Goal: Task Accomplishment & Management: Complete application form

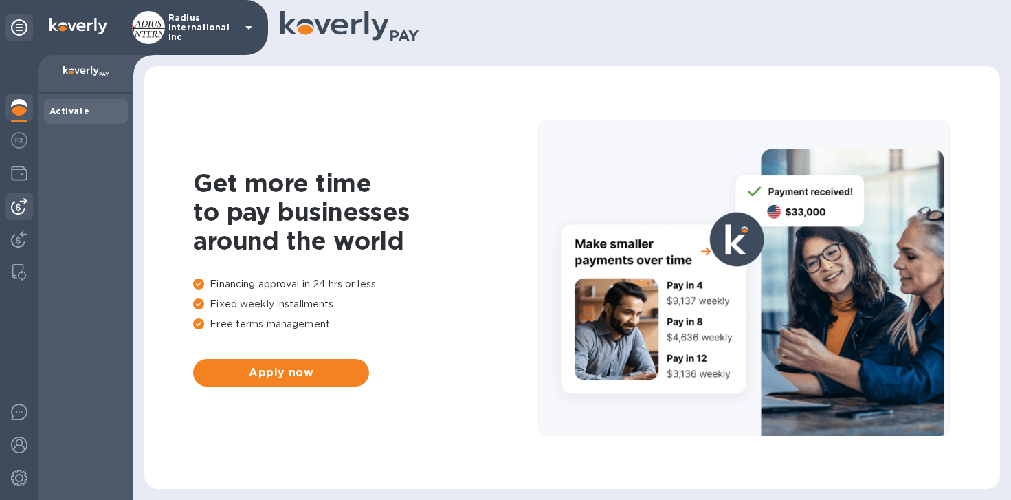
click at [15, 203] on img at bounding box center [19, 206] width 17 height 17
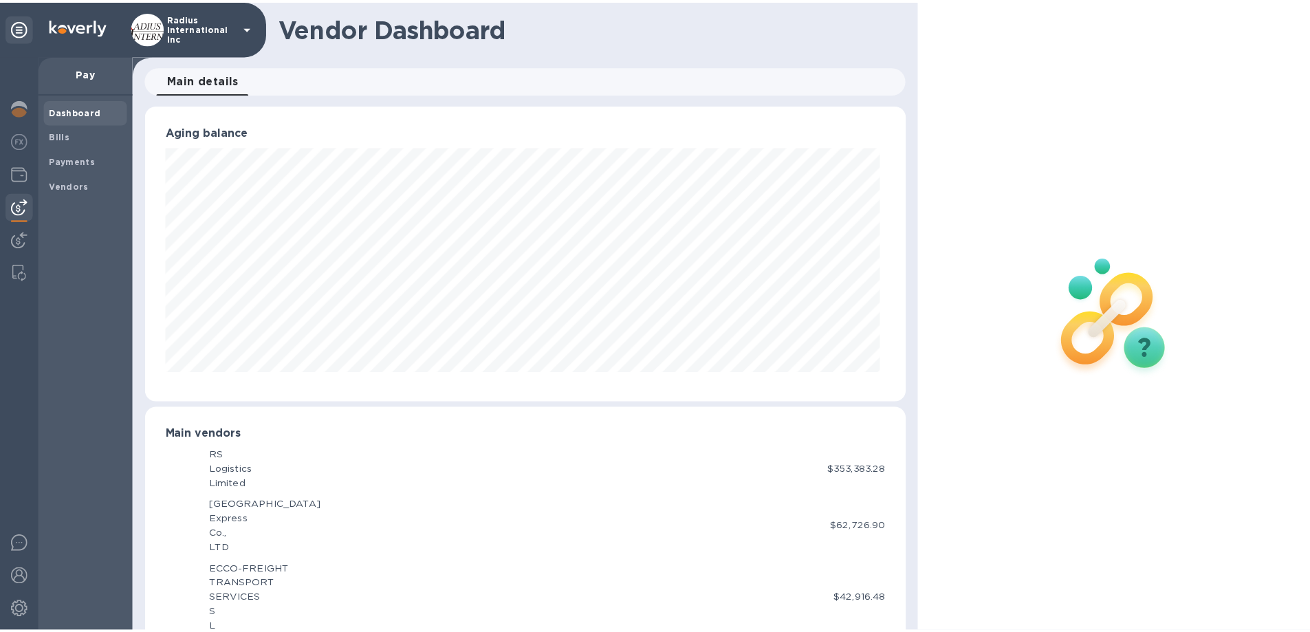
scroll to position [687318, 686854]
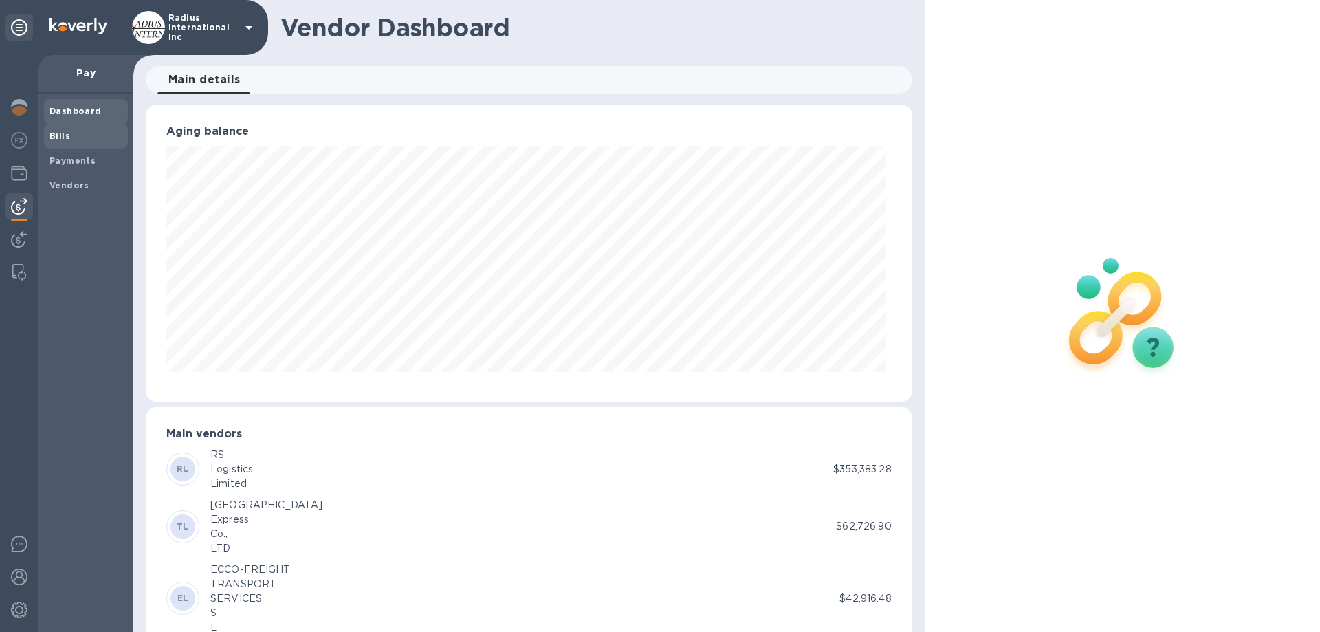
drag, startPoint x: 72, startPoint y: 140, endPoint x: 98, endPoint y: 139, distance: 25.5
click at [72, 140] on span "Bills" at bounding box center [86, 136] width 73 height 14
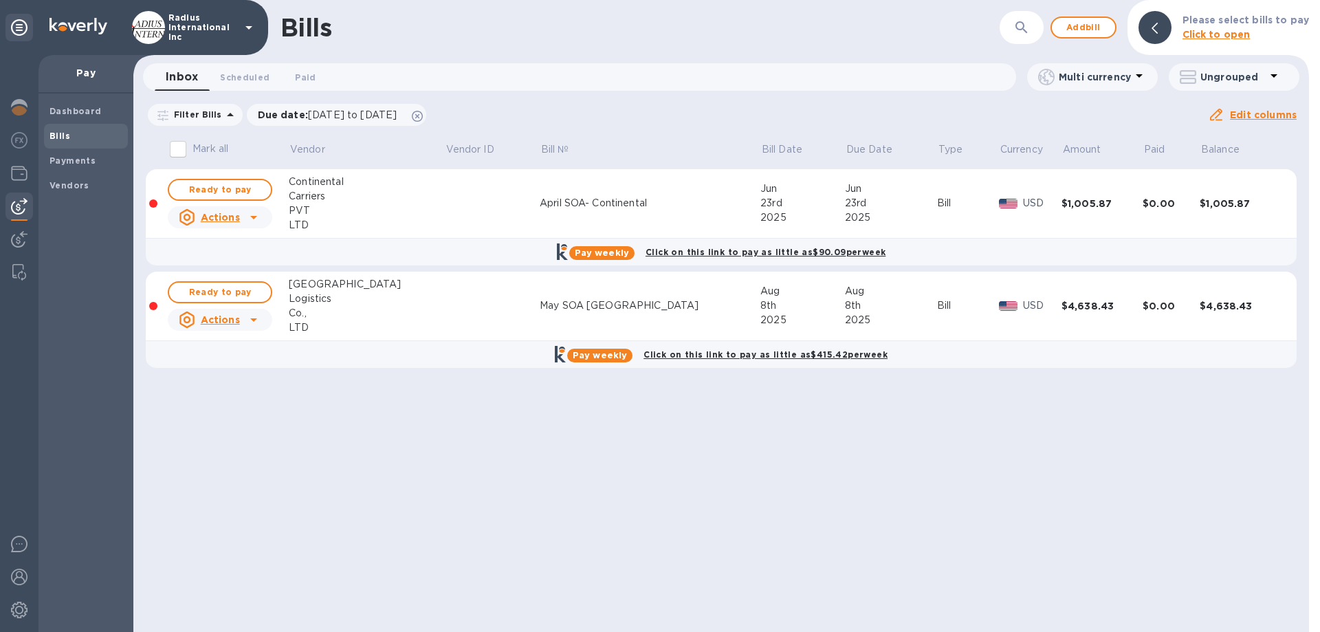
click at [741, 371] on table "Mark all Vendor Vendor ID Bill № Bill Date Due Date Type Currency Amount Paid B…" at bounding box center [721, 257] width 1151 height 248
click at [1011, 28] on span "Add bill" at bounding box center [1083, 27] width 41 height 17
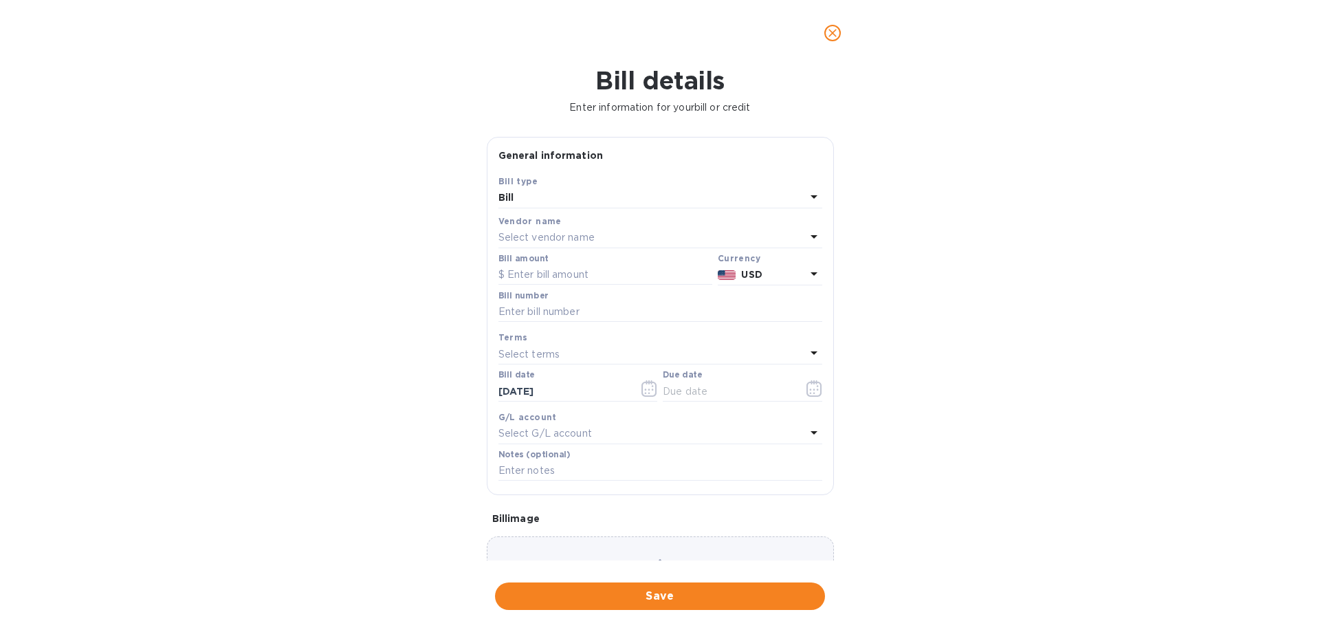
click at [587, 235] on p "Select vendor name" at bounding box center [547, 237] width 96 height 14
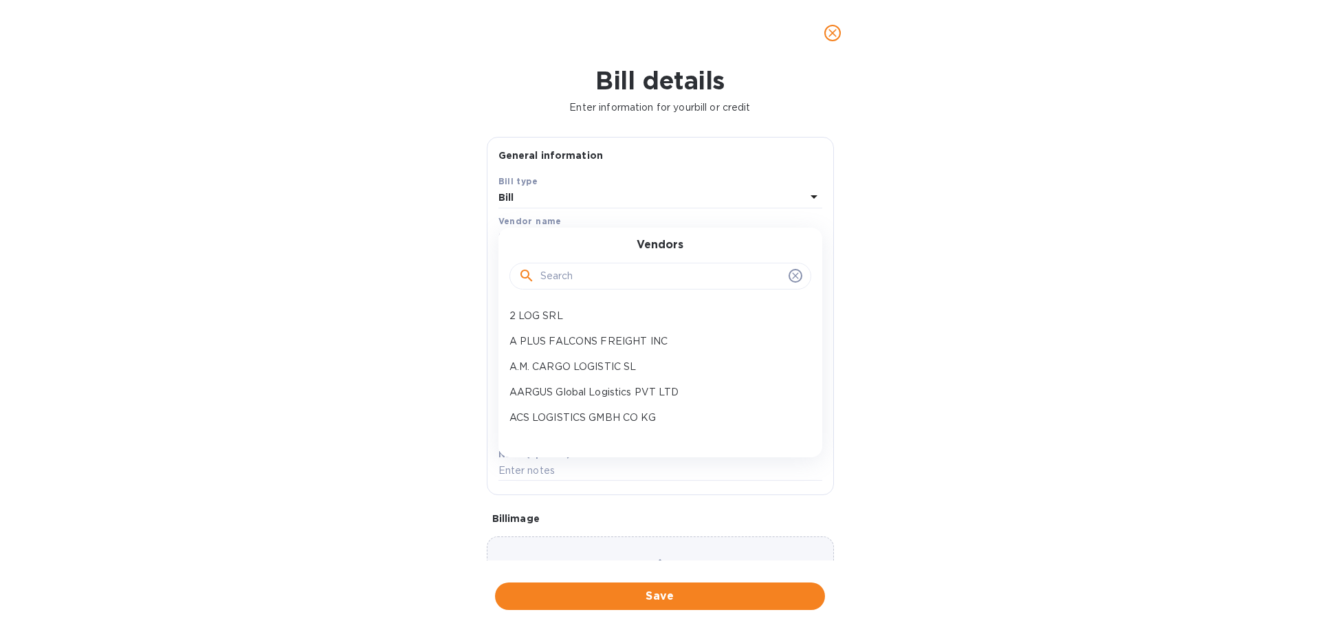
click at [578, 277] on input "text" at bounding box center [661, 276] width 243 height 21
type input "kds"
click at [571, 314] on p "KDS Cargo" at bounding box center [655, 316] width 291 height 14
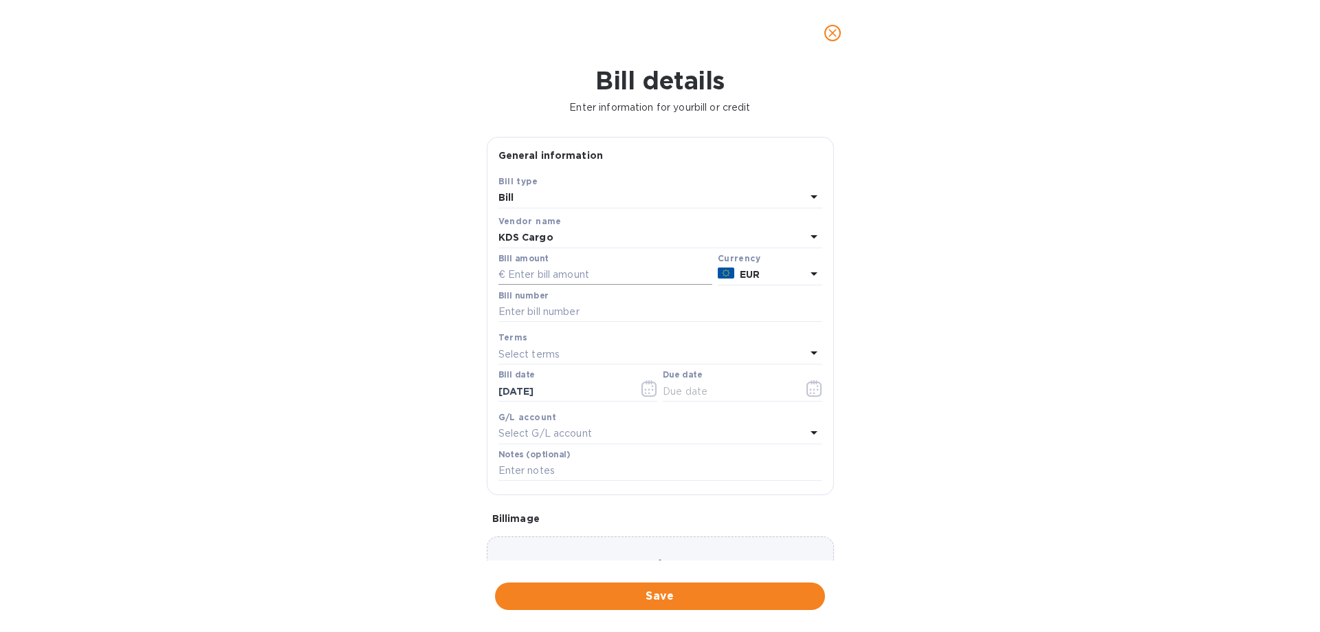
click at [556, 273] on input "text" at bounding box center [606, 275] width 214 height 21
type input "11,913.95"
type input "April SOA KDS"
drag, startPoint x: 711, startPoint y: 389, endPoint x: 770, endPoint y: 389, distance: 59.1
click at [712, 389] on input "text" at bounding box center [728, 391] width 130 height 21
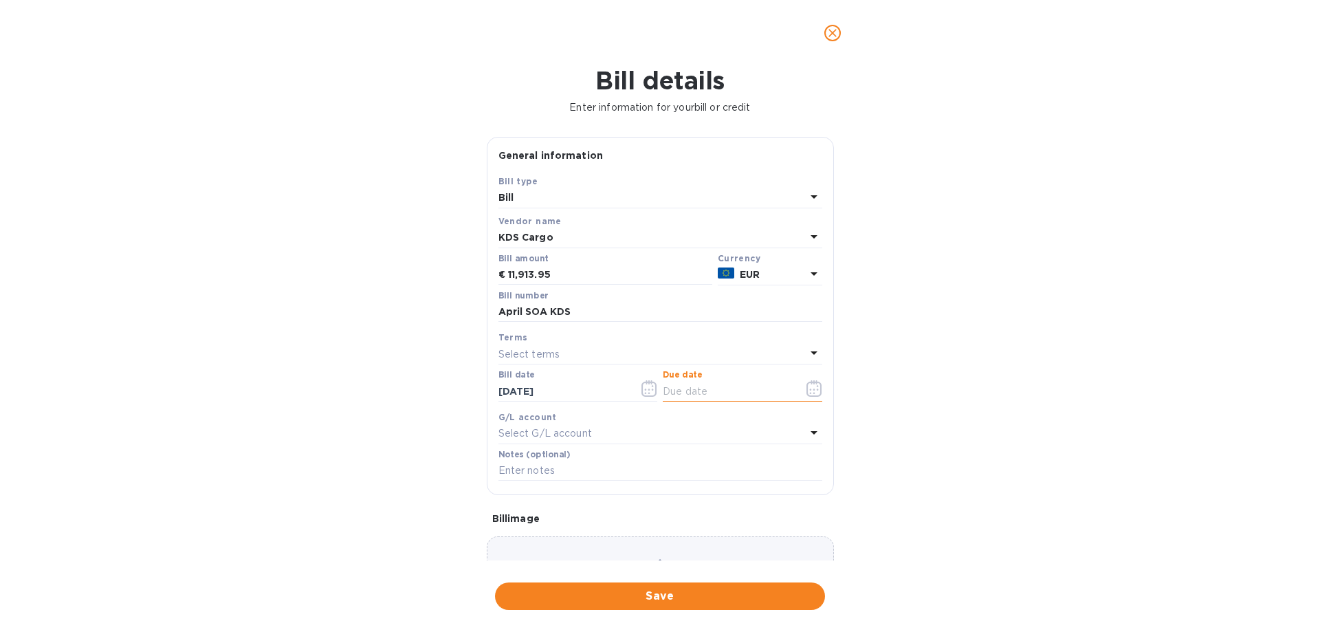
click at [807, 386] on icon "button" at bounding box center [815, 388] width 16 height 17
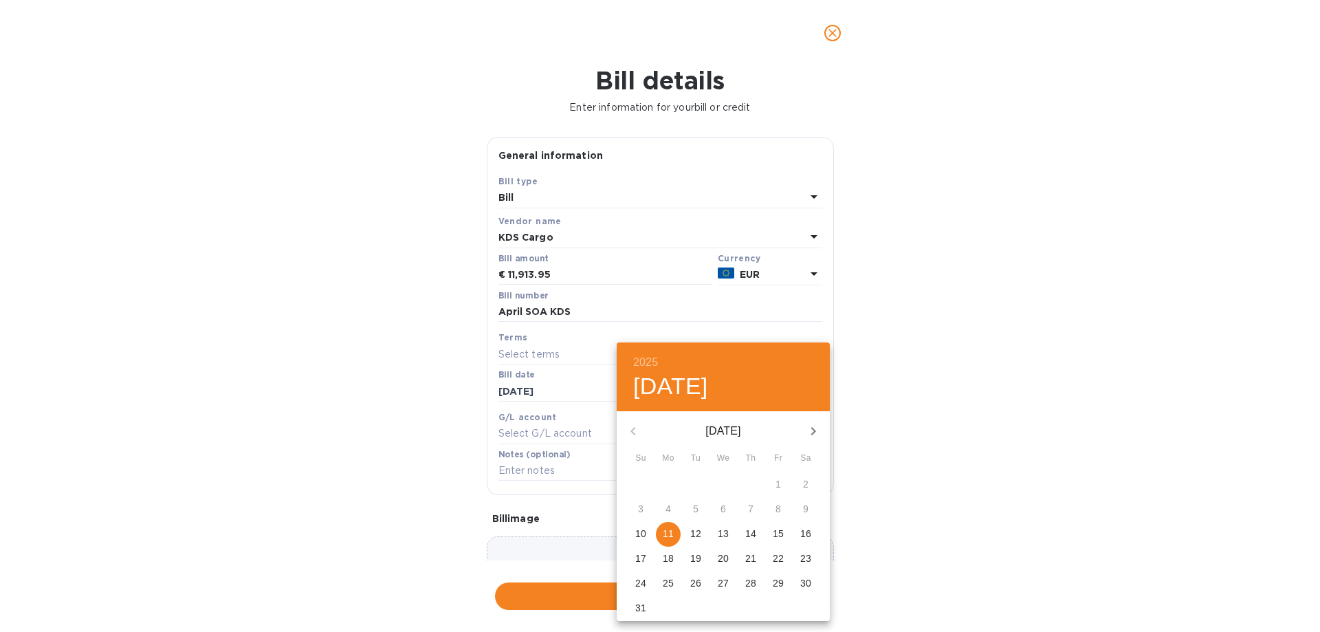
drag, startPoint x: 666, startPoint y: 530, endPoint x: 690, endPoint y: 529, distance: 24.1
click at [667, 499] on p "11" at bounding box center [668, 534] width 11 height 14
type input "[DATE]"
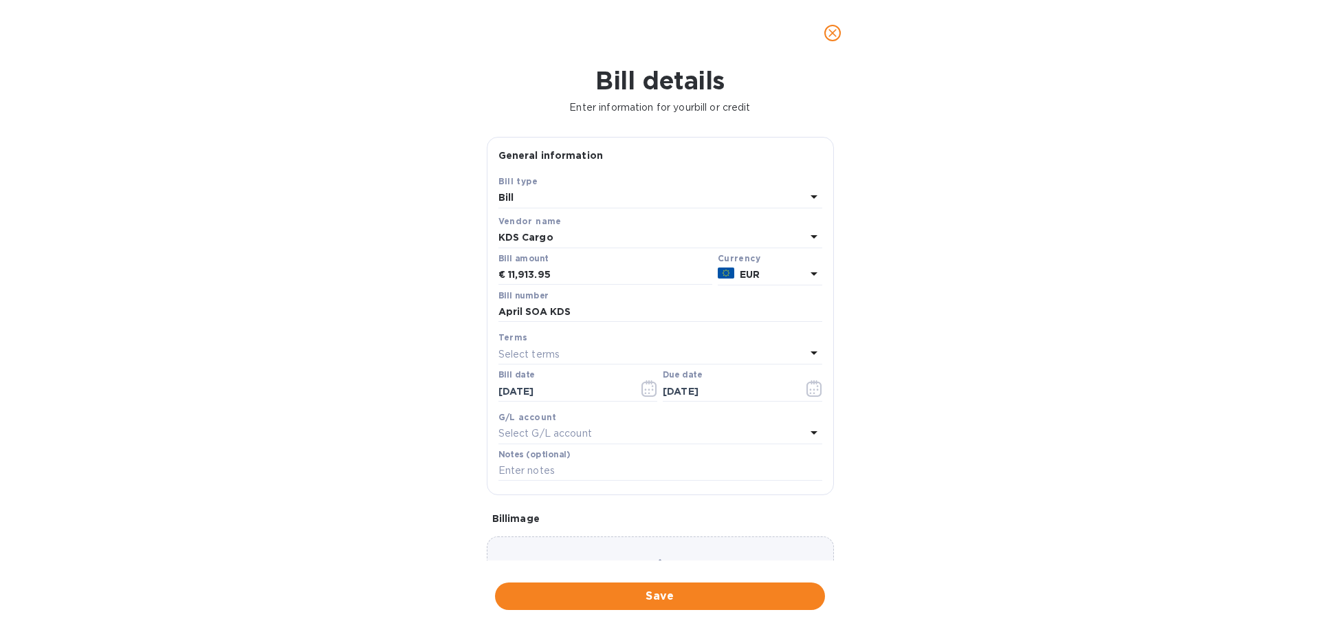
drag, startPoint x: 983, startPoint y: 492, endPoint x: 779, endPoint y: 296, distance: 283.0
click at [978, 491] on div "2025 Mon, Aug [DATE] Mo Tu We Th Fr Sa 27 28 29 30 31 1 2 3 4 5 6 7 8 9 10 11 1…" at bounding box center [660, 316] width 1320 height 632
click at [688, 499] on button "Save" at bounding box center [660, 596] width 330 height 28
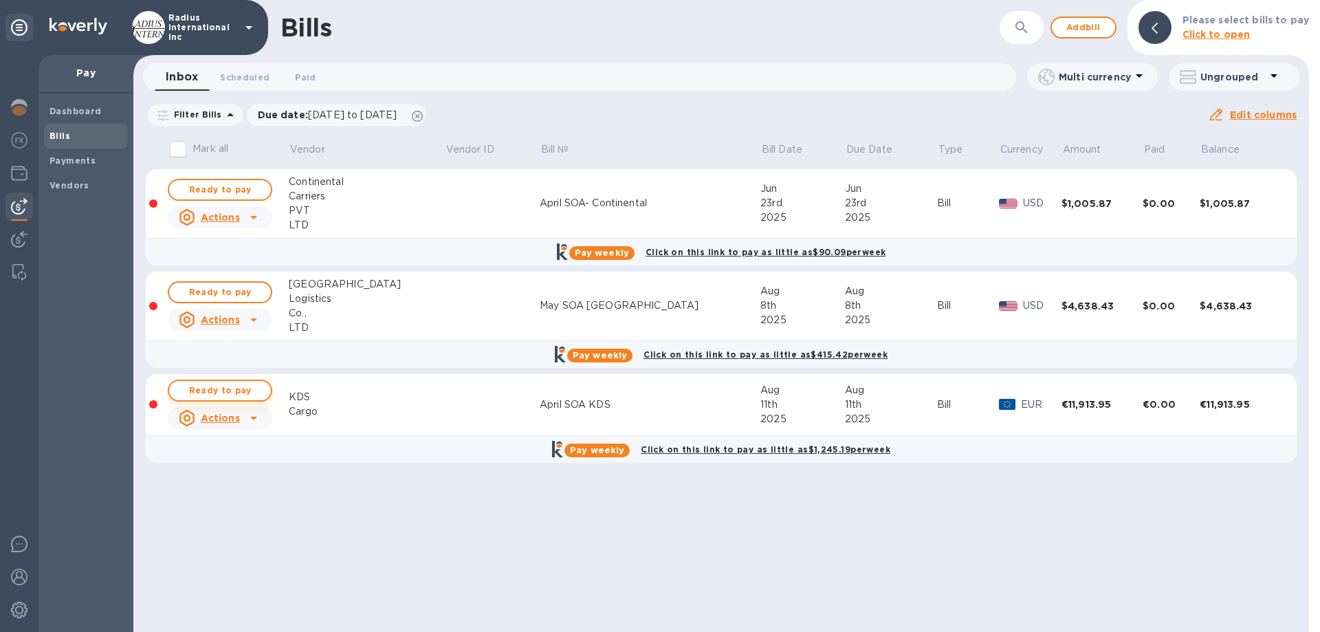
click at [232, 389] on span "Ready to pay" at bounding box center [220, 390] width 80 height 17
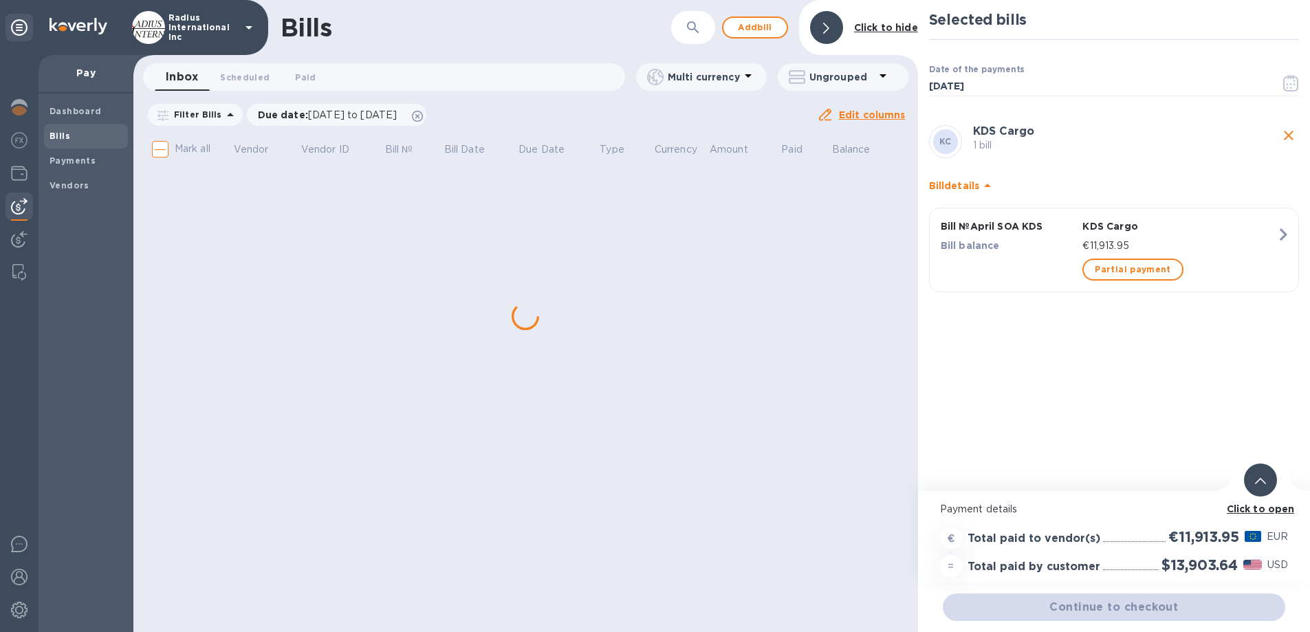
scroll to position [10, 0]
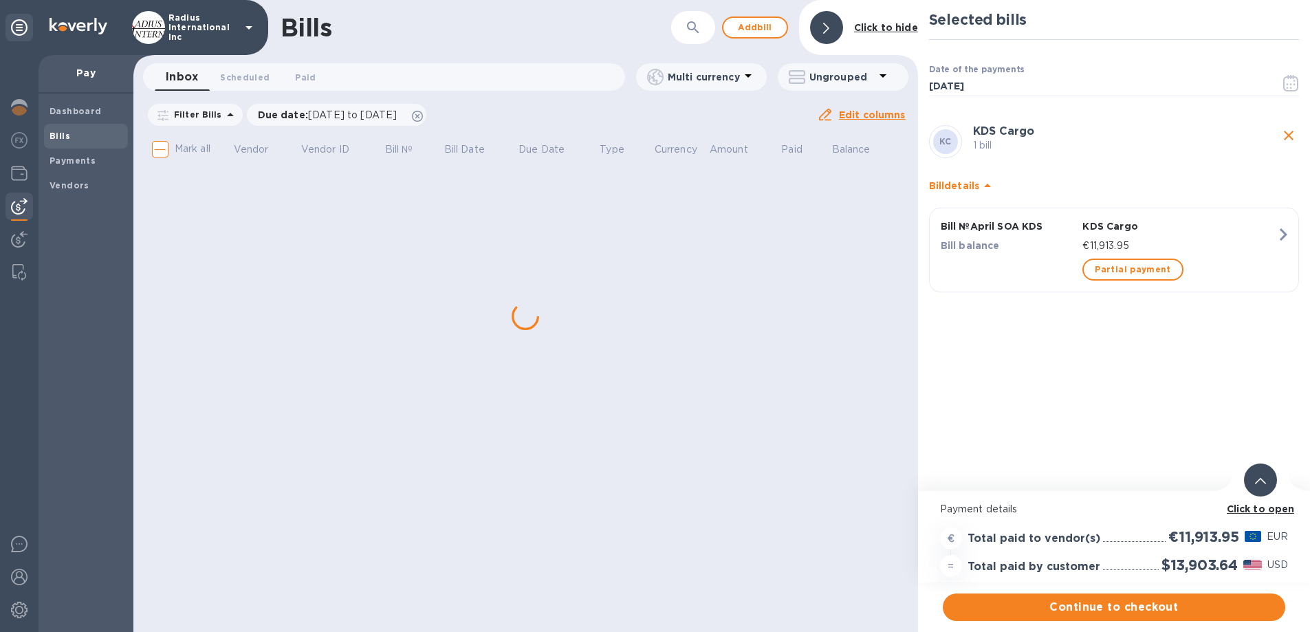
click at [1011, 499] on span "Continue to checkout" at bounding box center [1114, 607] width 320 height 17
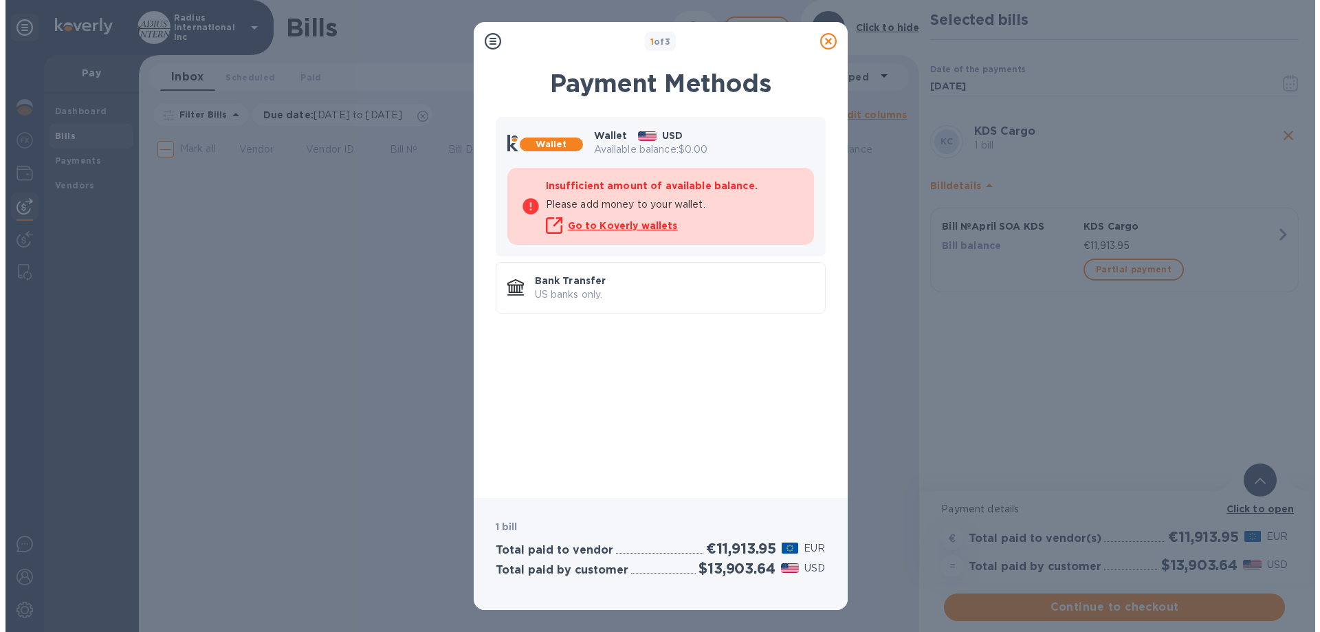
scroll to position [0, 0]
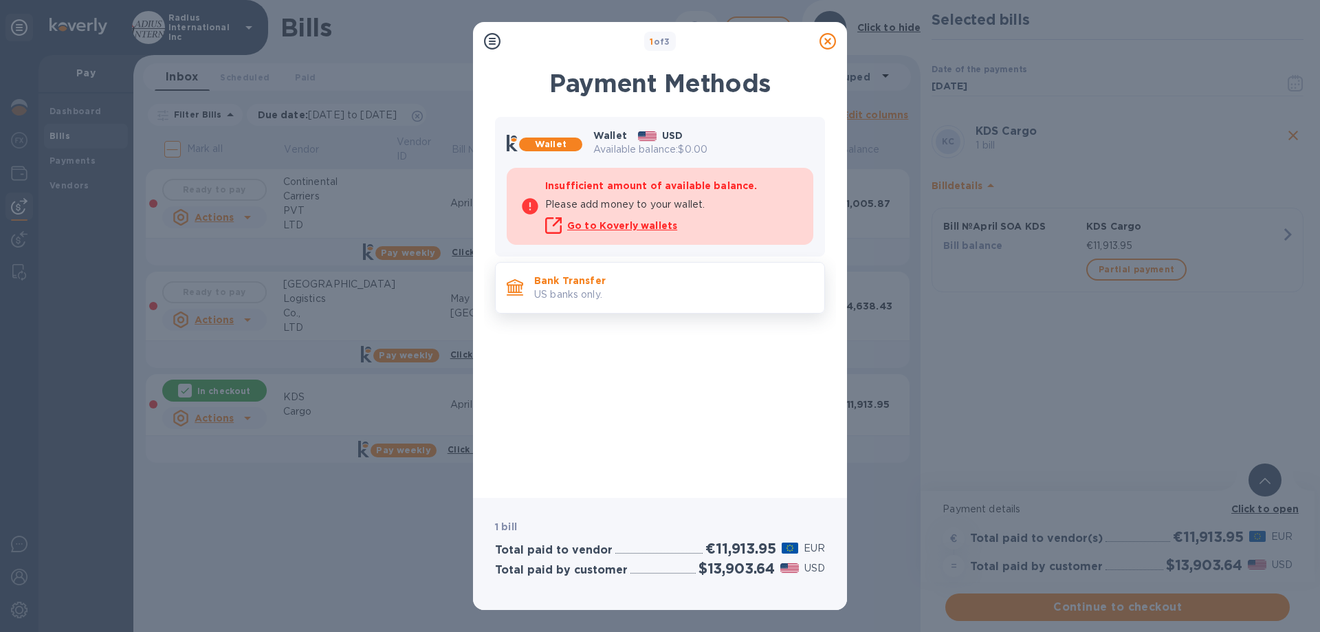
click at [672, 287] on p "US banks only." at bounding box center [673, 294] width 279 height 14
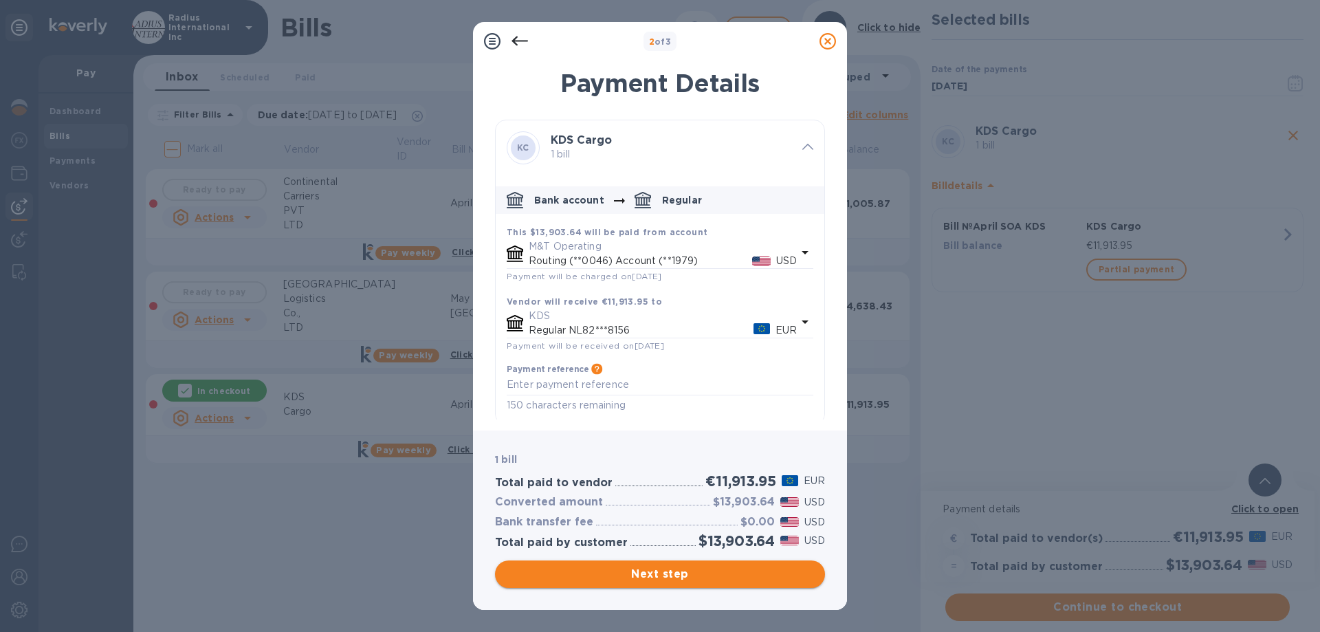
click at [659, 499] on span "Next step" at bounding box center [660, 574] width 308 height 17
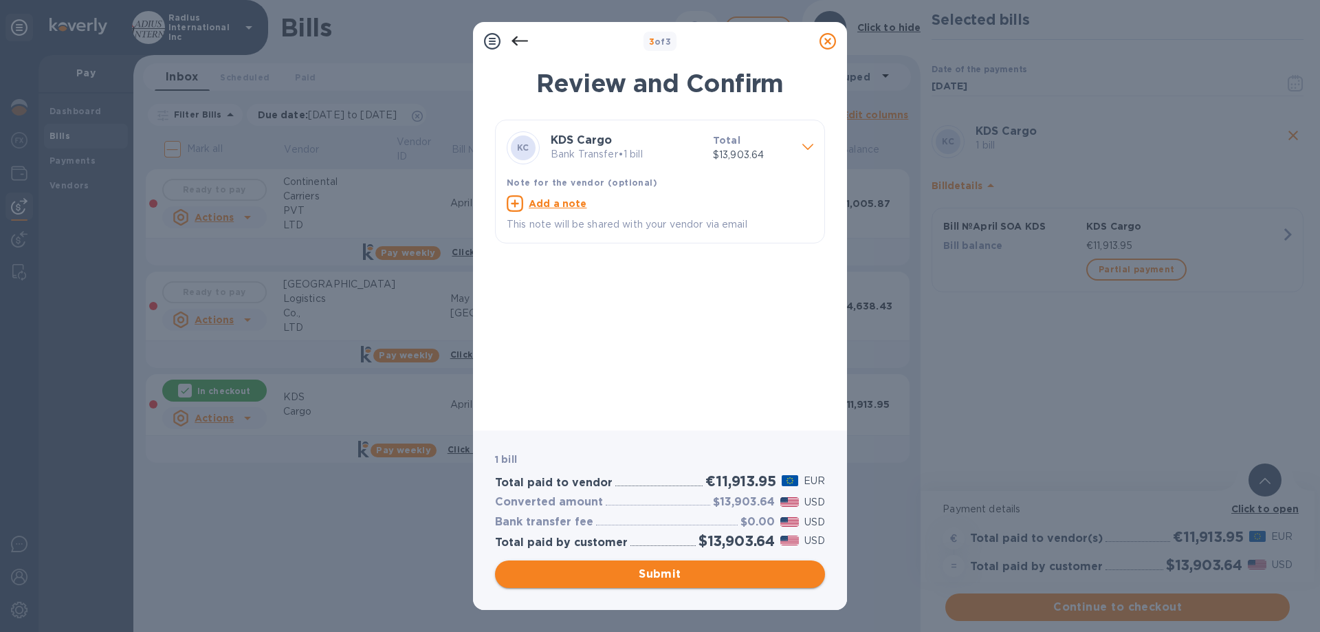
click at [697, 499] on span "Submit" at bounding box center [660, 574] width 308 height 17
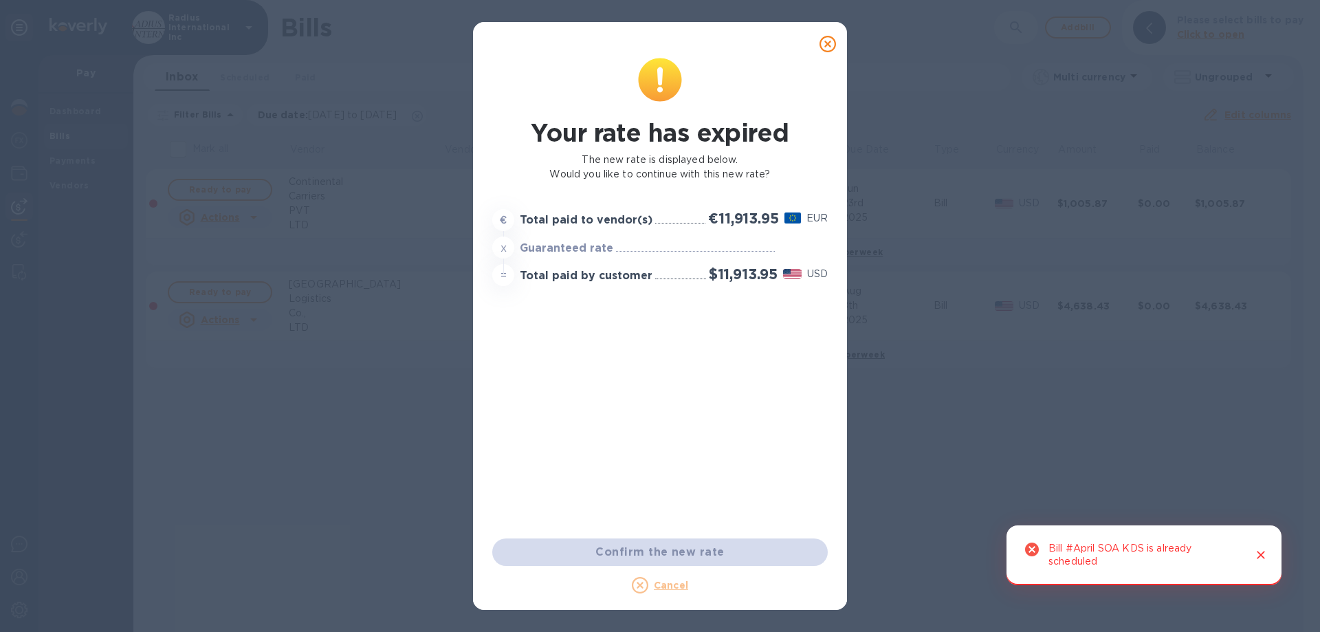
click at [827, 38] on icon at bounding box center [828, 44] width 17 height 17
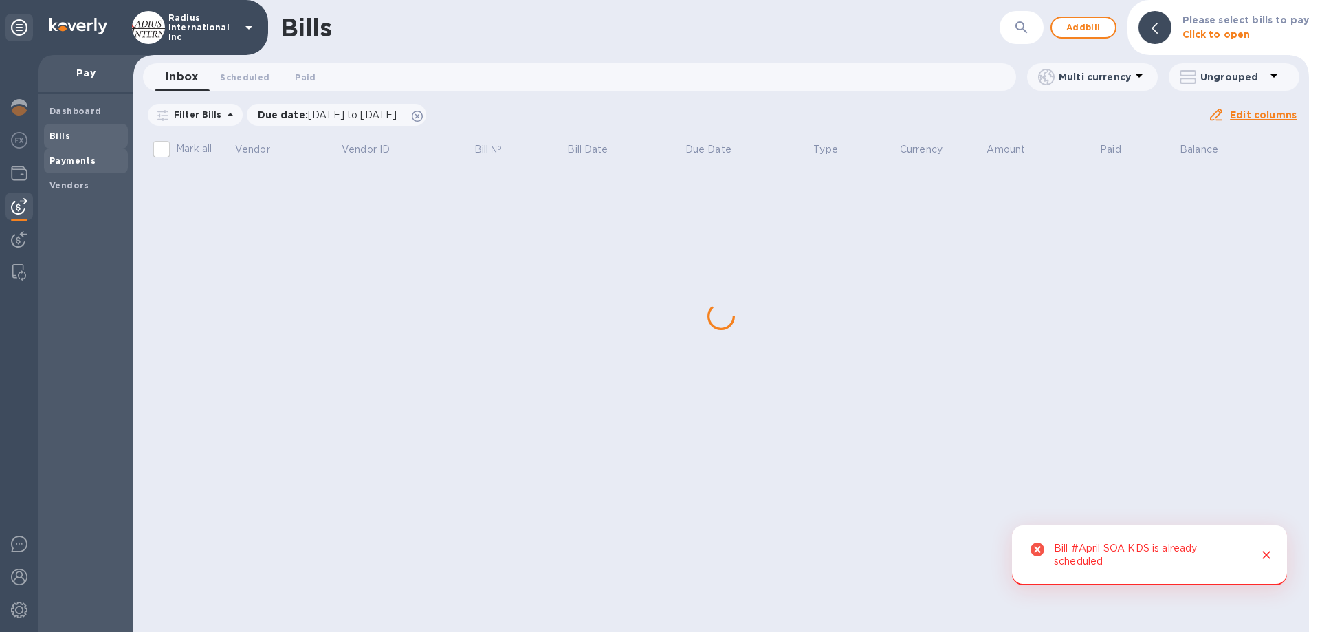
click at [78, 156] on b "Payments" at bounding box center [73, 160] width 46 height 10
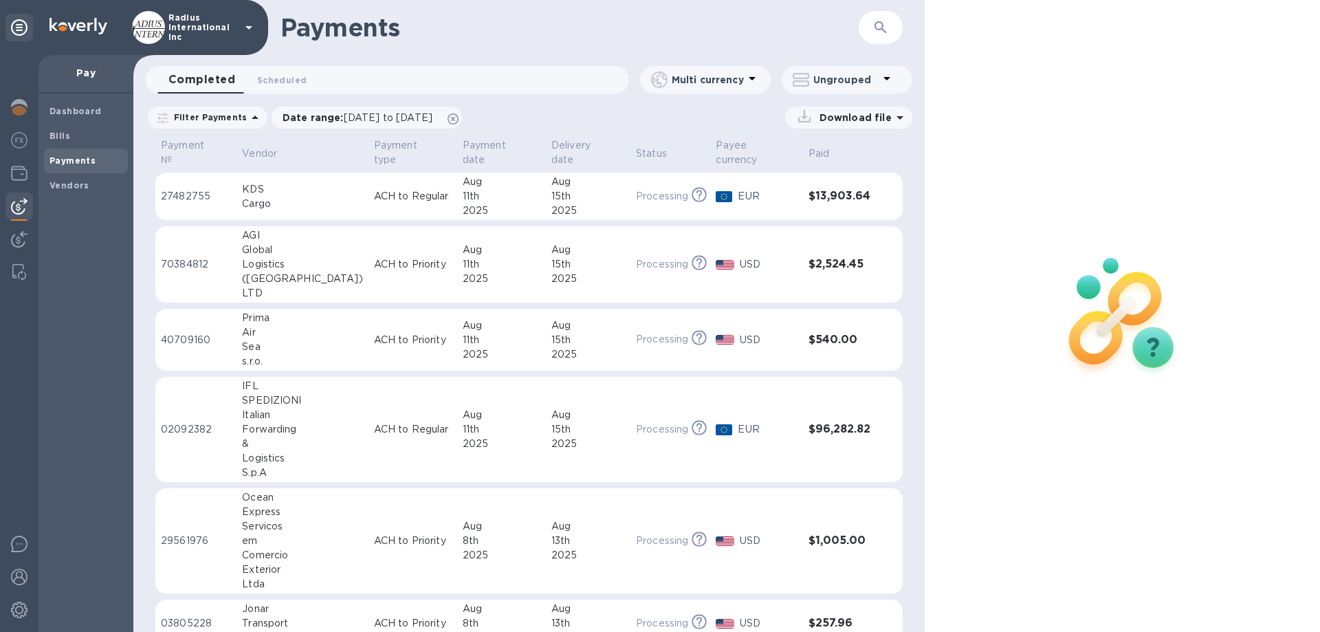
drag, startPoint x: 697, startPoint y: 193, endPoint x: 765, endPoint y: 167, distance: 73.3
click at [710, 193] on td "EUR" at bounding box center [756, 197] width 92 height 48
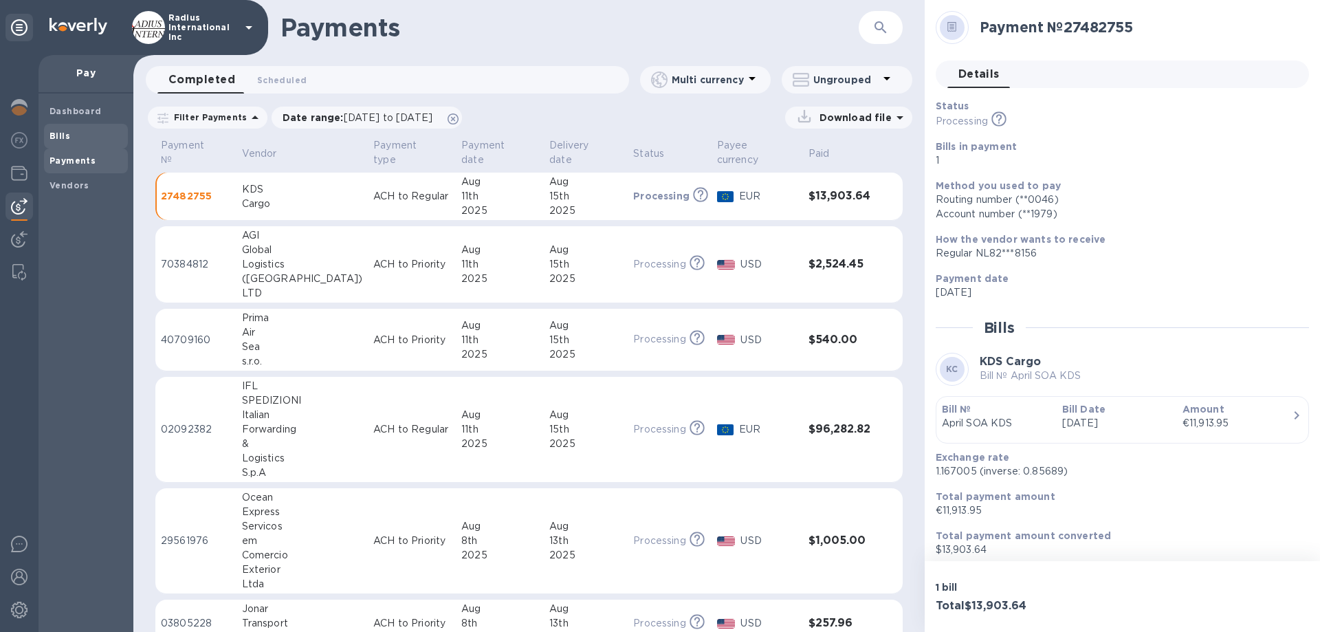
click at [71, 132] on span "Bills" at bounding box center [86, 136] width 73 height 14
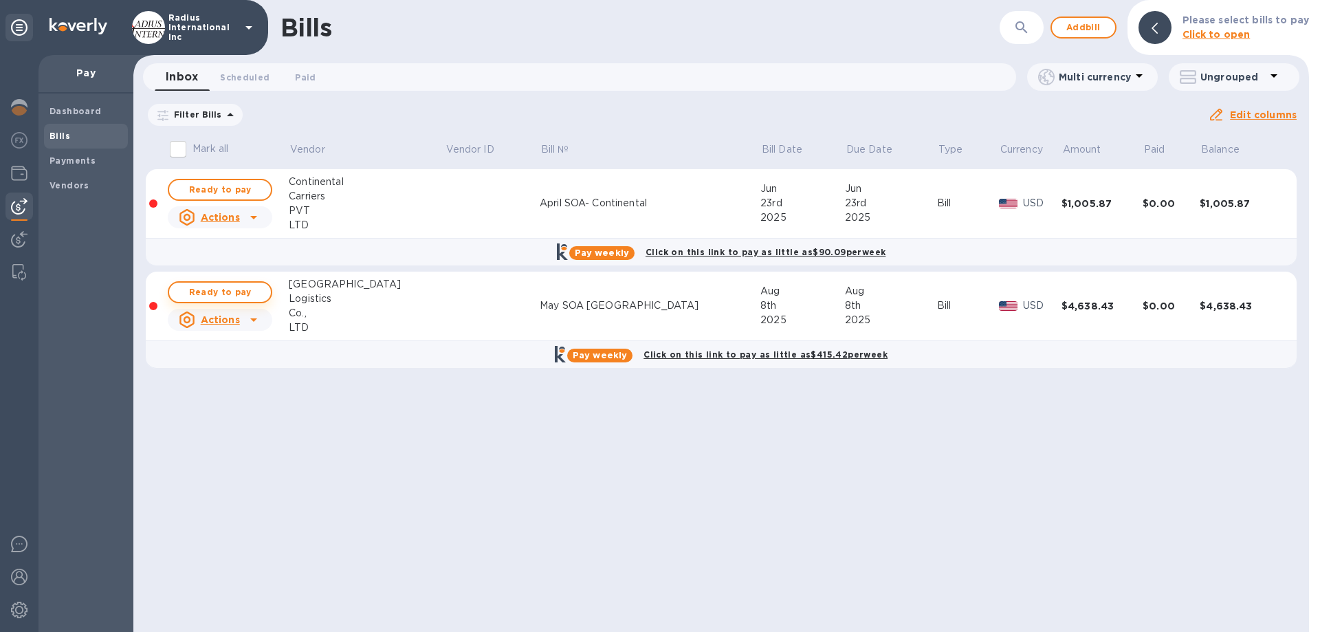
click at [231, 289] on span "Ready to pay" at bounding box center [220, 292] width 80 height 17
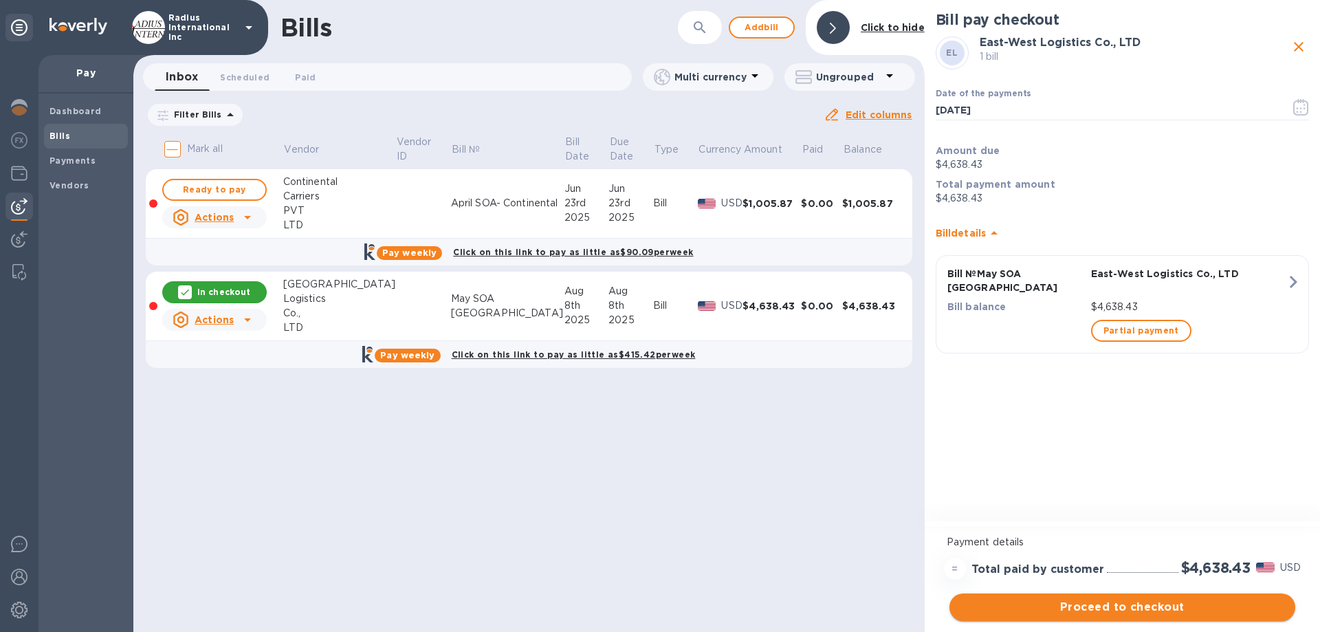
click at [1011, 499] on span "Proceed to checkout" at bounding box center [1123, 607] width 324 height 17
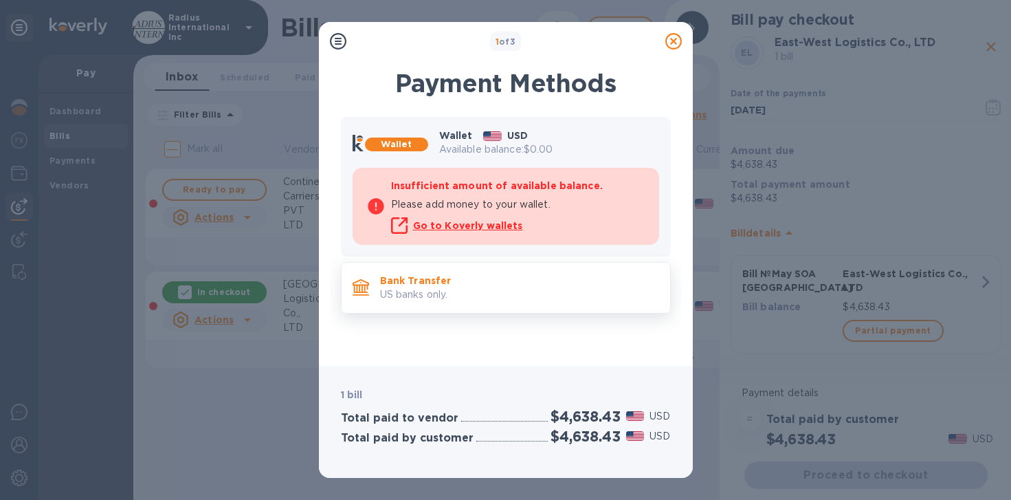
click at [493, 293] on p "US banks only." at bounding box center [519, 294] width 279 height 14
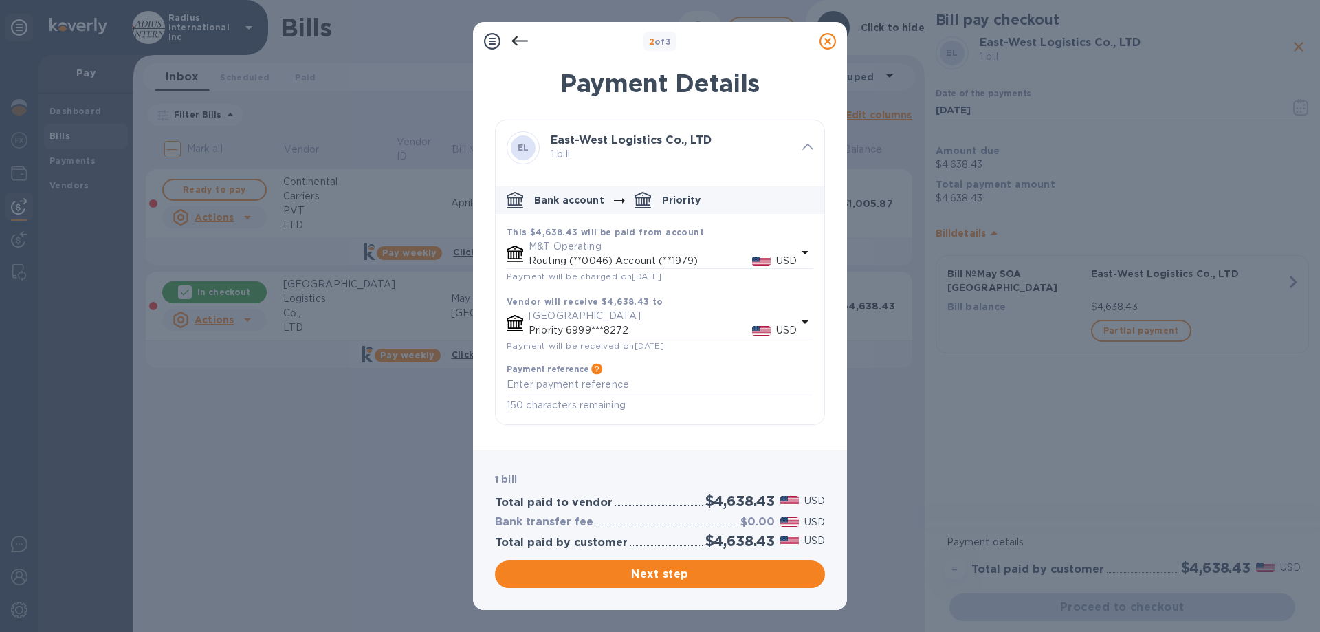
drag, startPoint x: 723, startPoint y: 573, endPoint x: 733, endPoint y: 503, distance: 70.2
click at [723, 499] on span "Next step" at bounding box center [660, 574] width 308 height 17
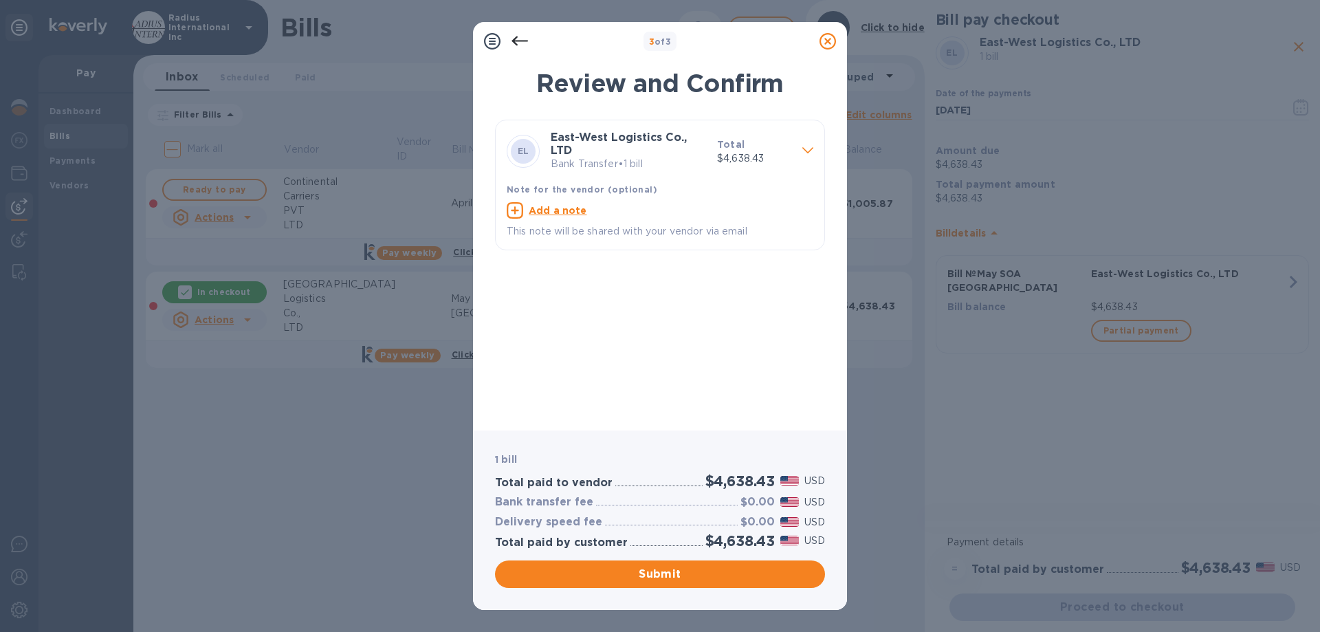
click at [825, 46] on icon at bounding box center [828, 41] width 17 height 17
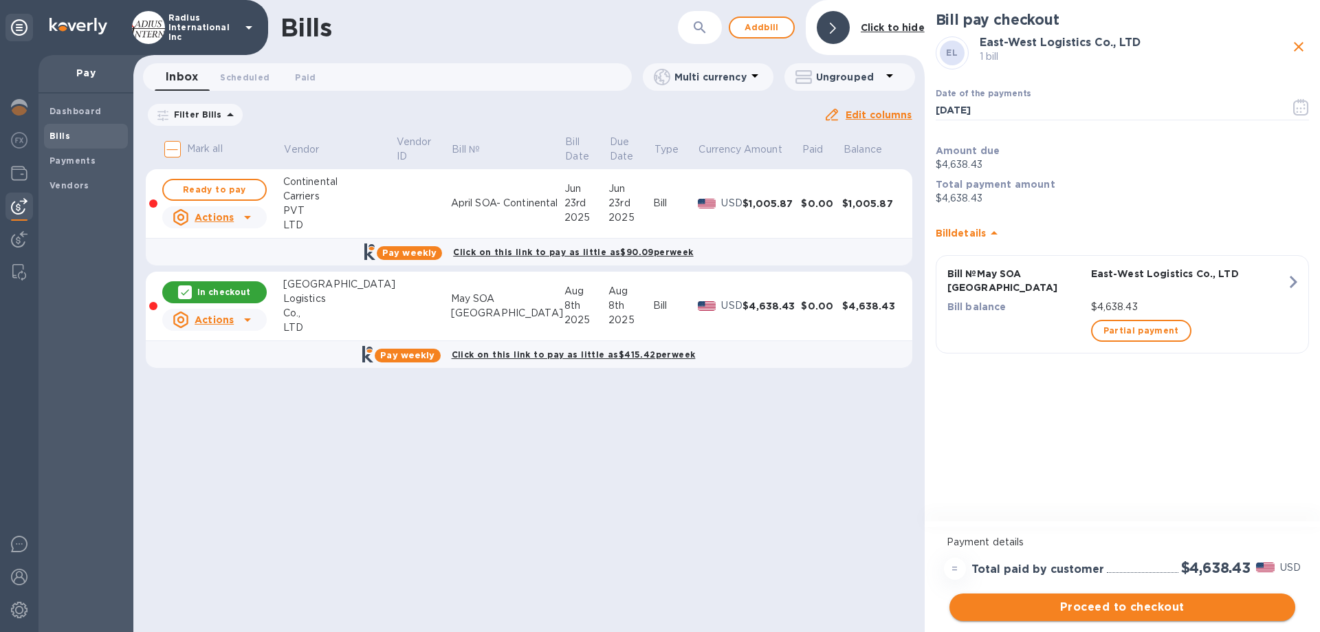
click at [1011, 499] on span "Proceed to checkout" at bounding box center [1123, 607] width 324 height 17
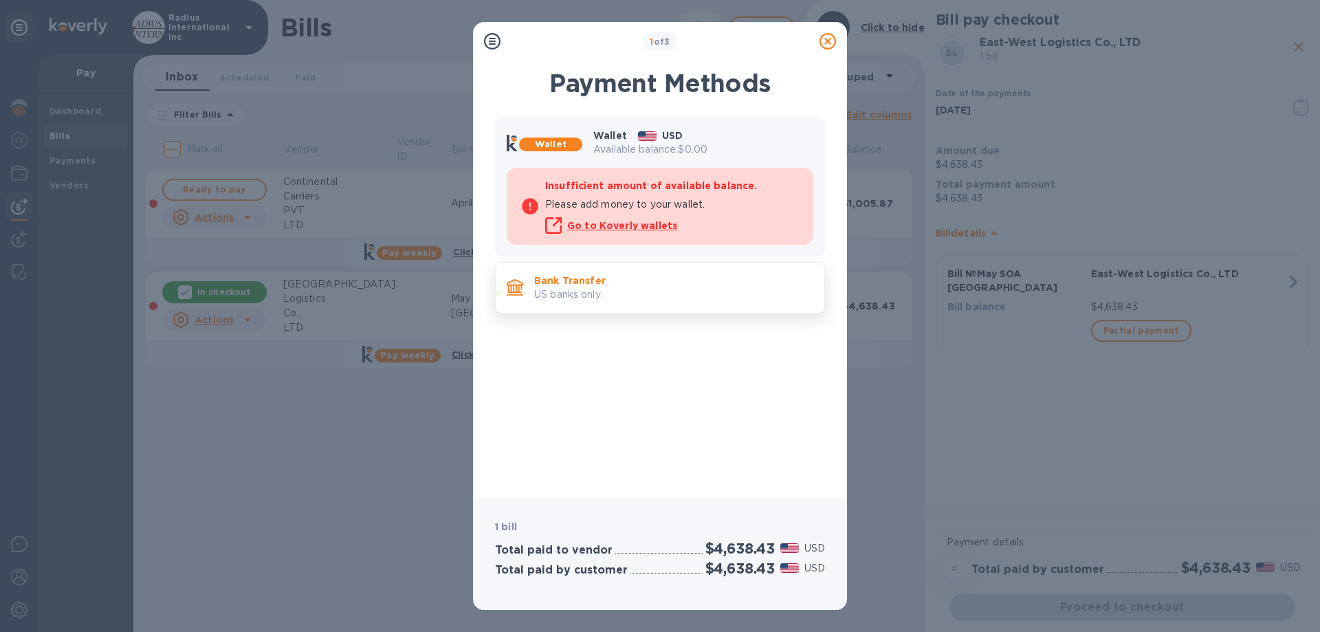
click at [653, 287] on p "US banks only." at bounding box center [673, 294] width 279 height 14
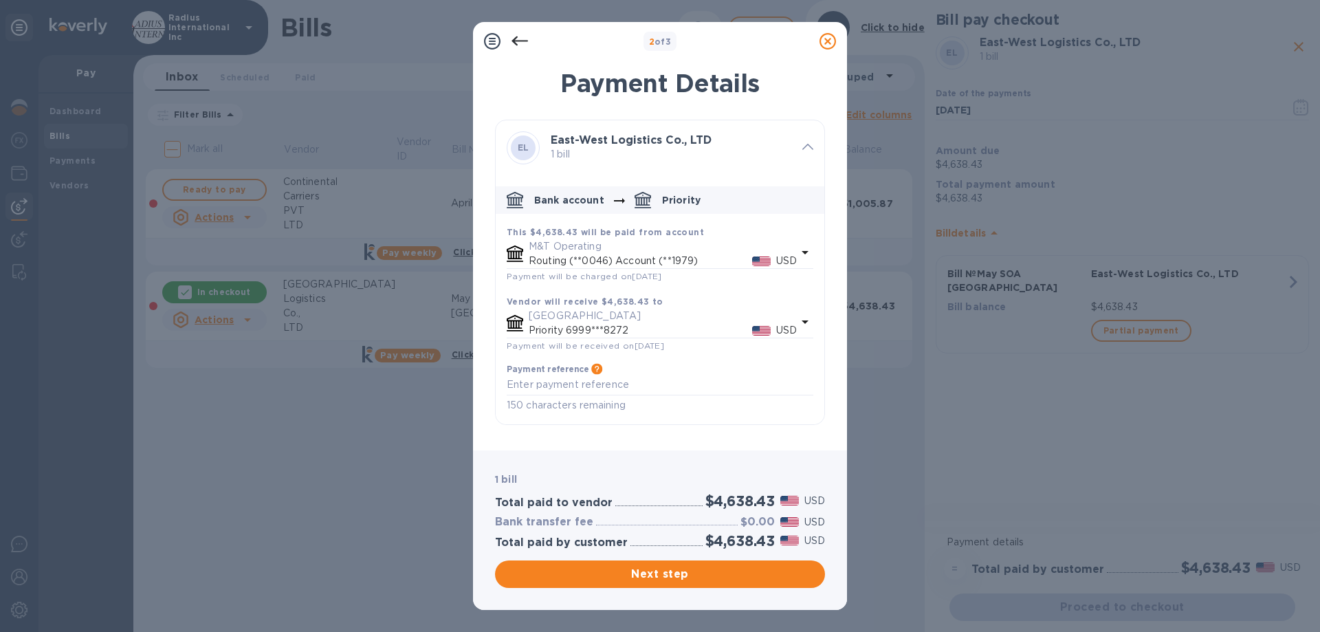
click at [604, 499] on button "Next step" at bounding box center [660, 574] width 330 height 28
